Goal: Information Seeking & Learning: Learn about a topic

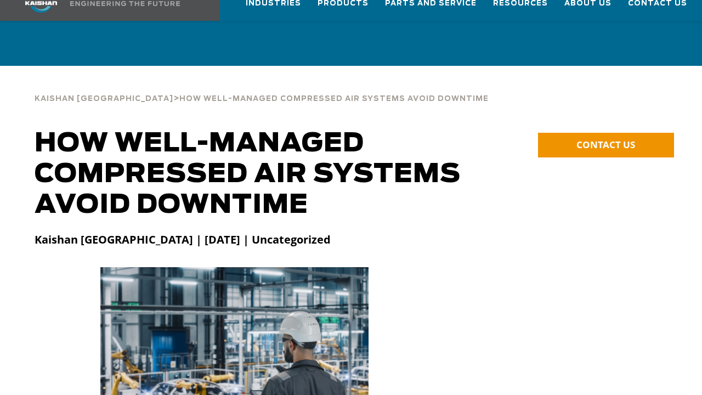
scroll to position [55, 0]
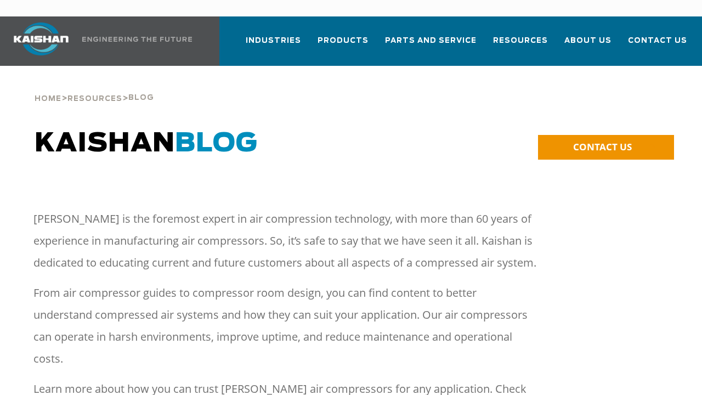
scroll to position [55, 0]
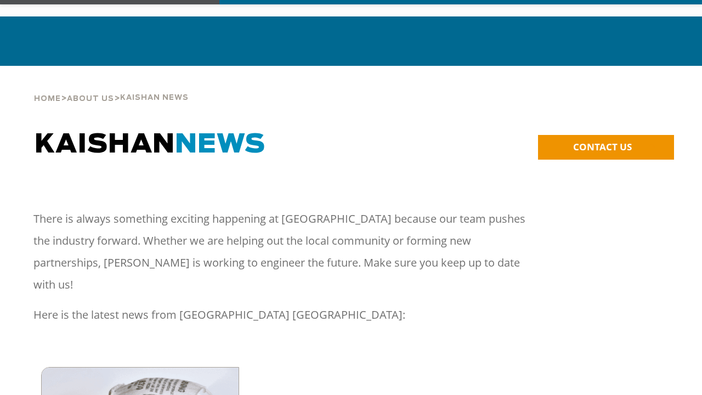
scroll to position [55, 0]
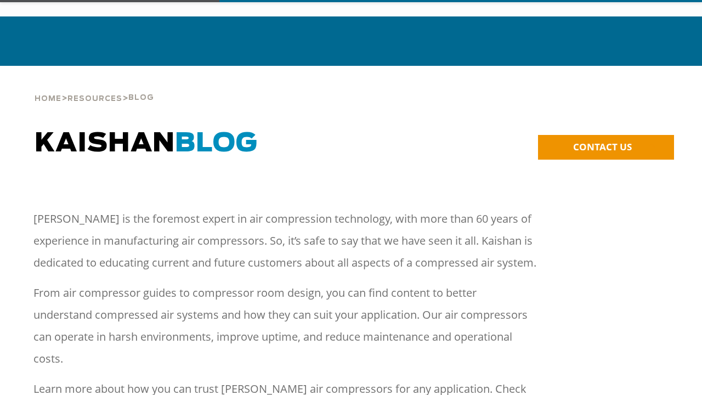
scroll to position [55, 0]
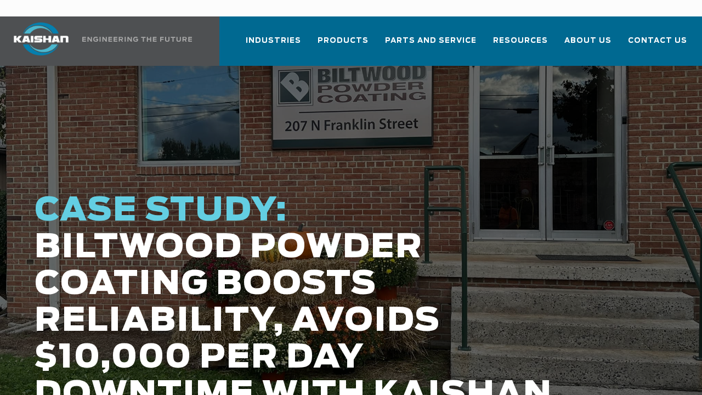
scroll to position [55, 0]
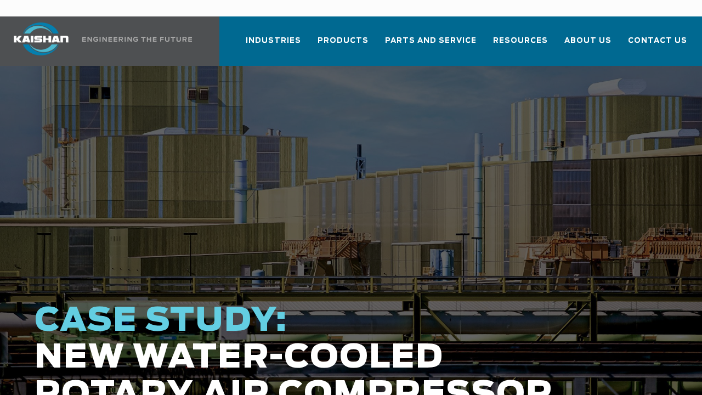
scroll to position [55, 0]
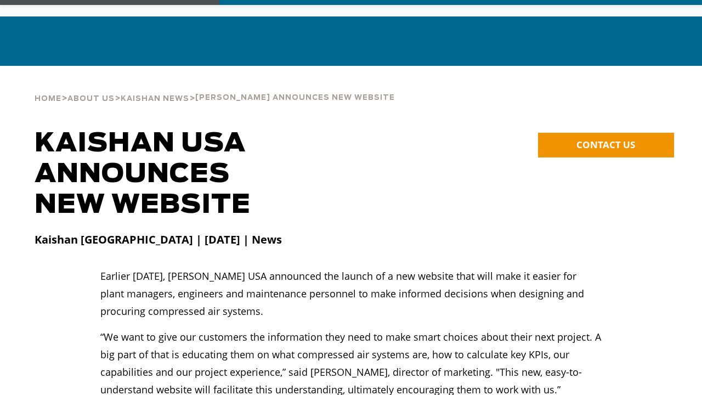
scroll to position [55, 0]
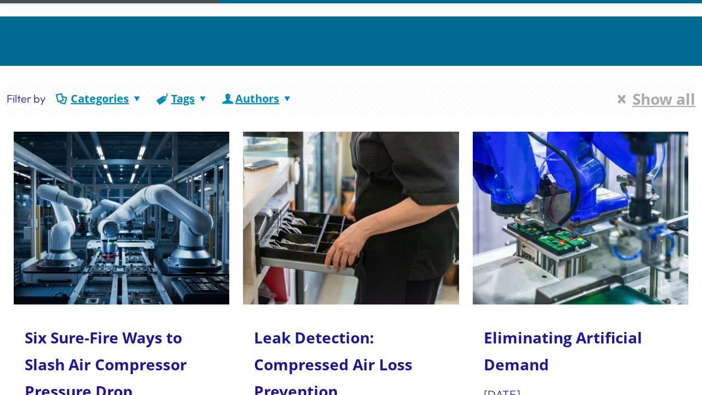
scroll to position [55, 0]
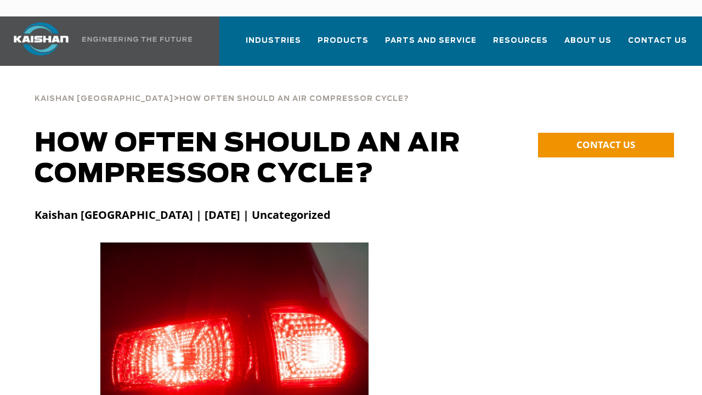
scroll to position [55, 0]
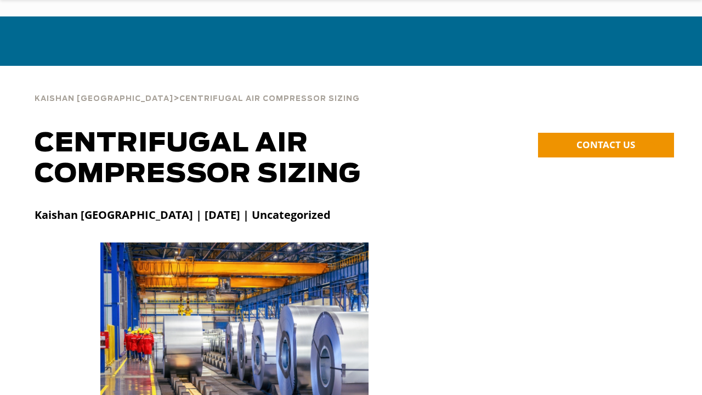
scroll to position [55, 0]
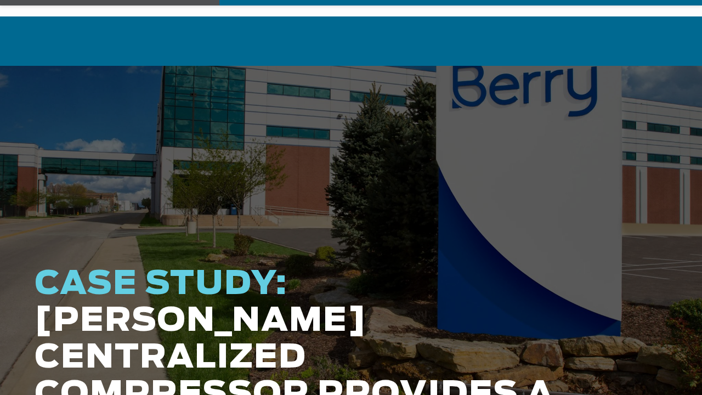
scroll to position [55, 0]
